Goal: Use online tool/utility: Utilize a website feature to perform a specific function

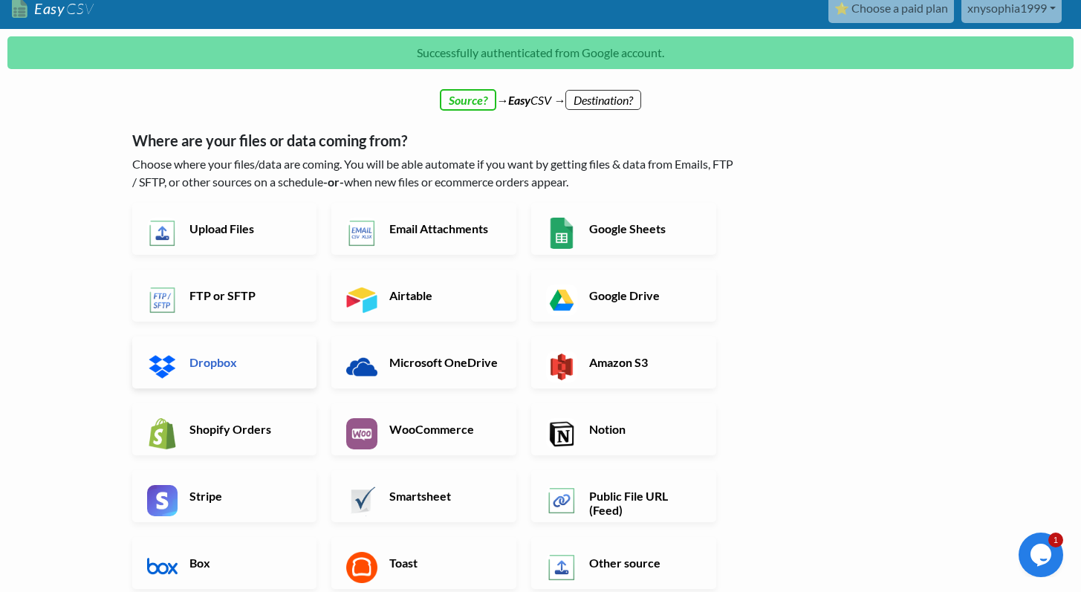
scroll to position [13, 0]
click at [253, 446] on link "Shopify Orders" at bounding box center [224, 430] width 185 height 52
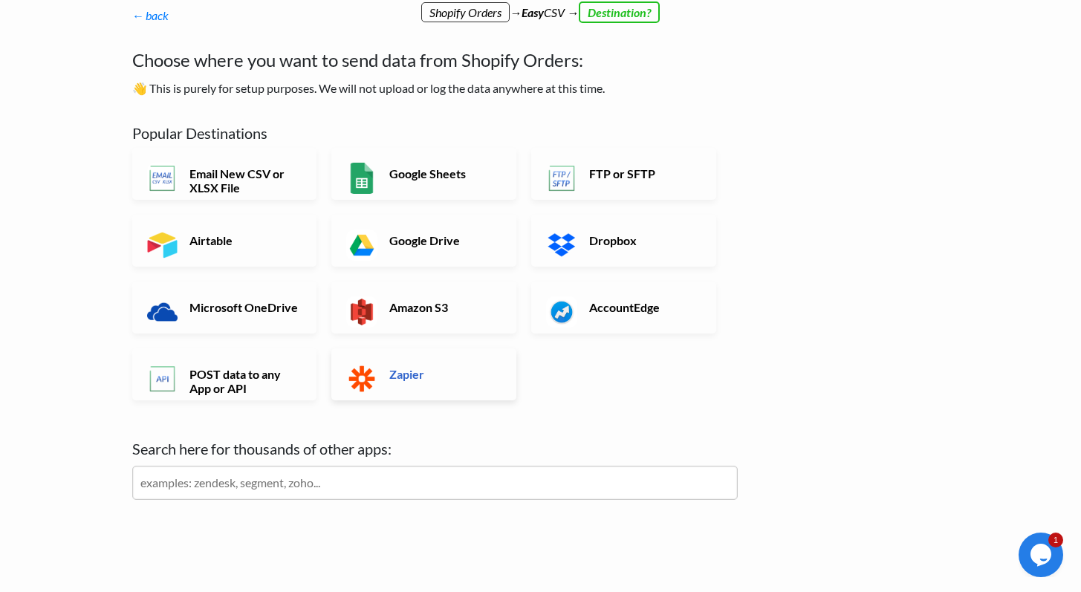
scroll to position [74, 0]
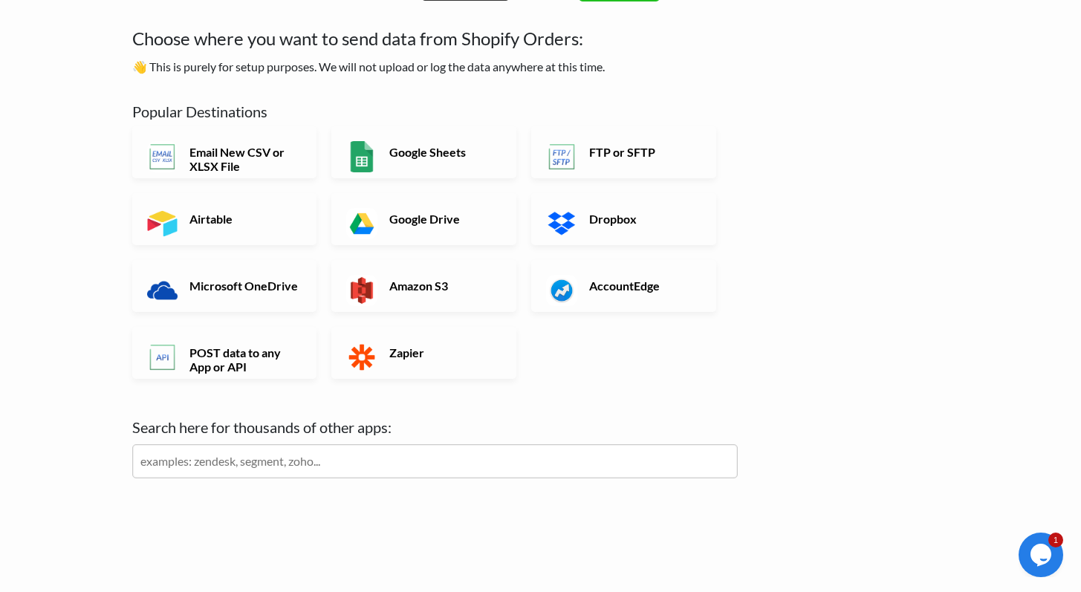
click at [502, 456] on input "text" at bounding box center [435, 461] width 606 height 34
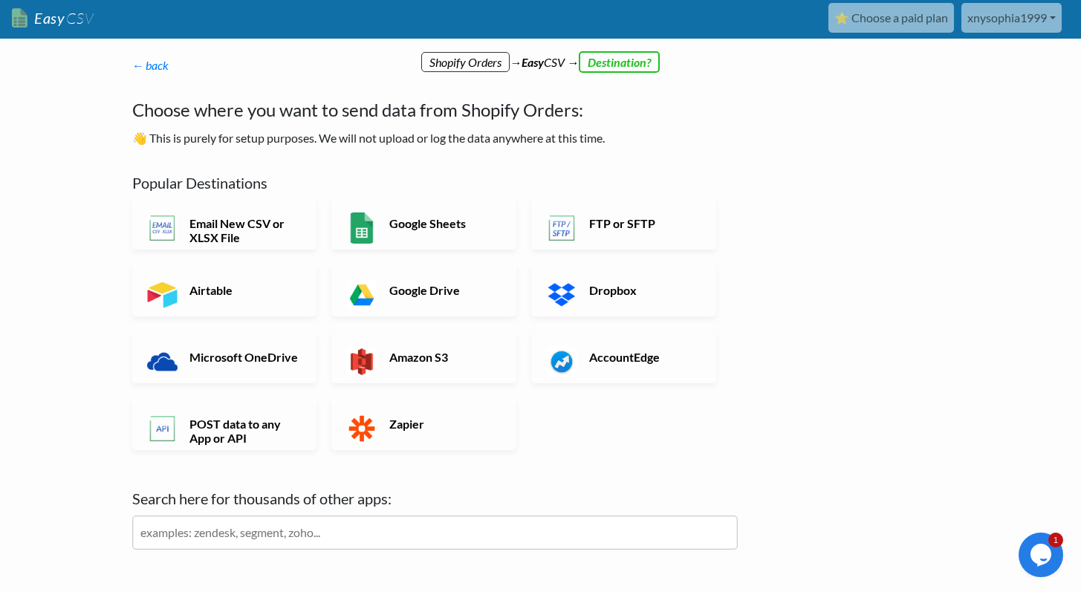
scroll to position [0, 0]
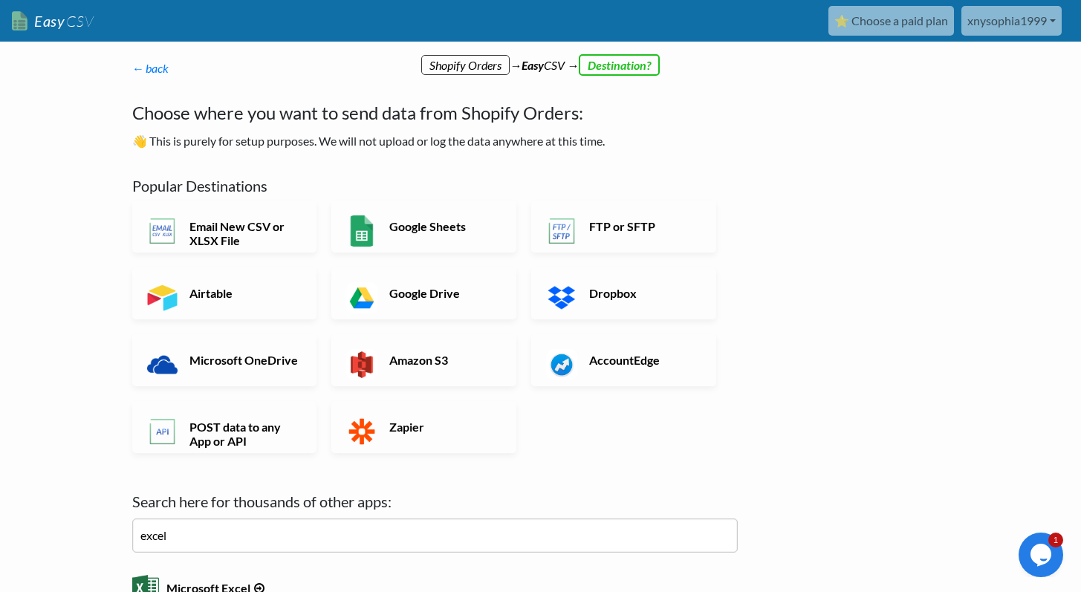
type input "excel"
click input "Next" at bounding box center [0, 0] width 0 height 0
click at [226, 581] on h6 "Microsoft Excel" at bounding box center [435, 585] width 606 height 20
click at [226, 586] on h6 "Microsoft Excel" at bounding box center [435, 585] width 606 height 20
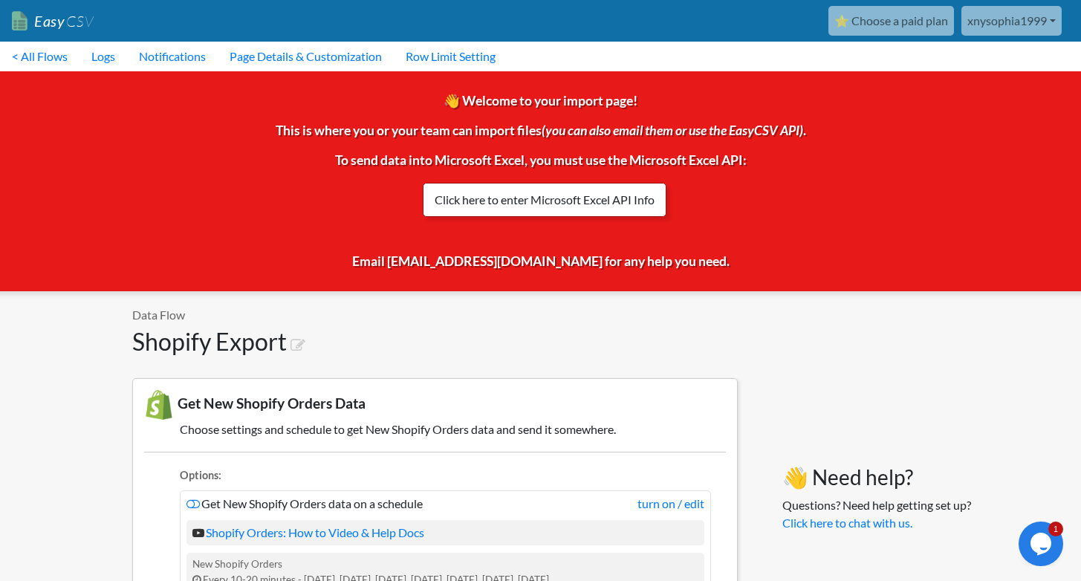
click at [549, 207] on link "Click here to enter Microsoft Excel API Info" at bounding box center [545, 200] width 244 height 34
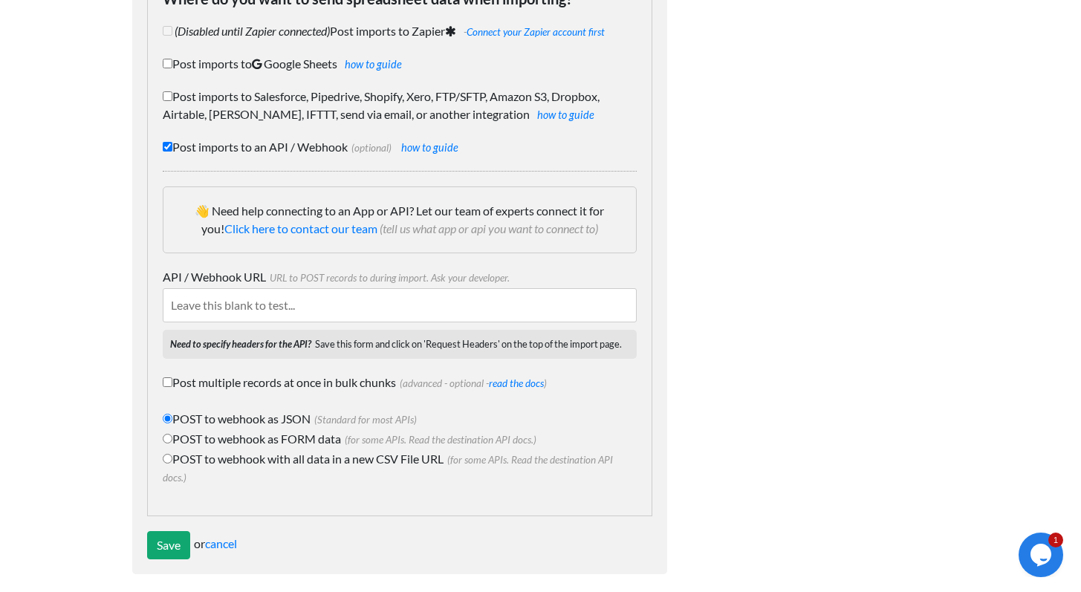
scroll to position [178, 0]
